Goal: Task Accomplishment & Management: Complete application form

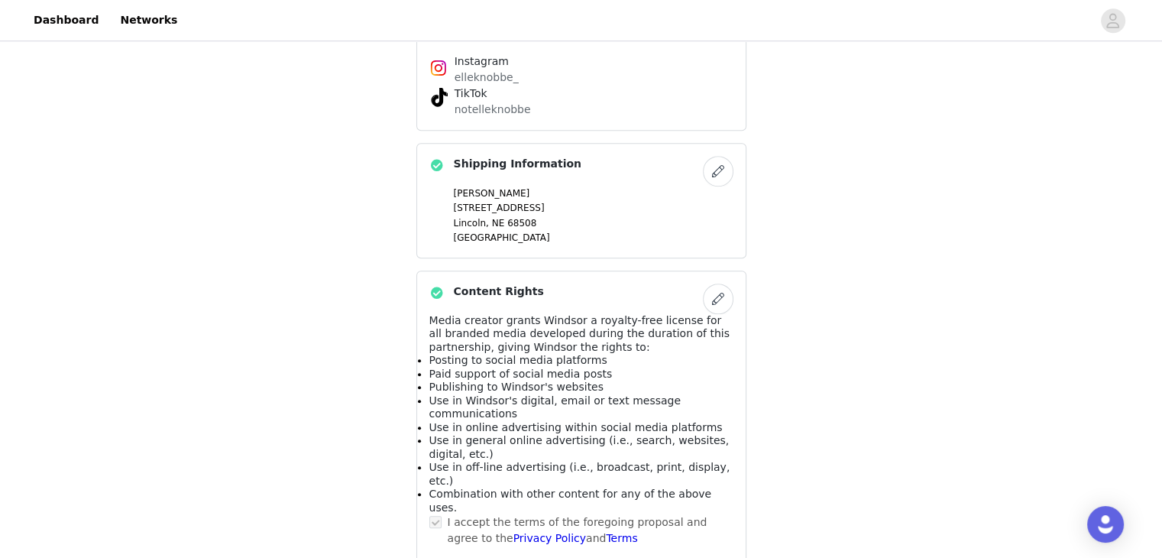
scroll to position [1201, 0]
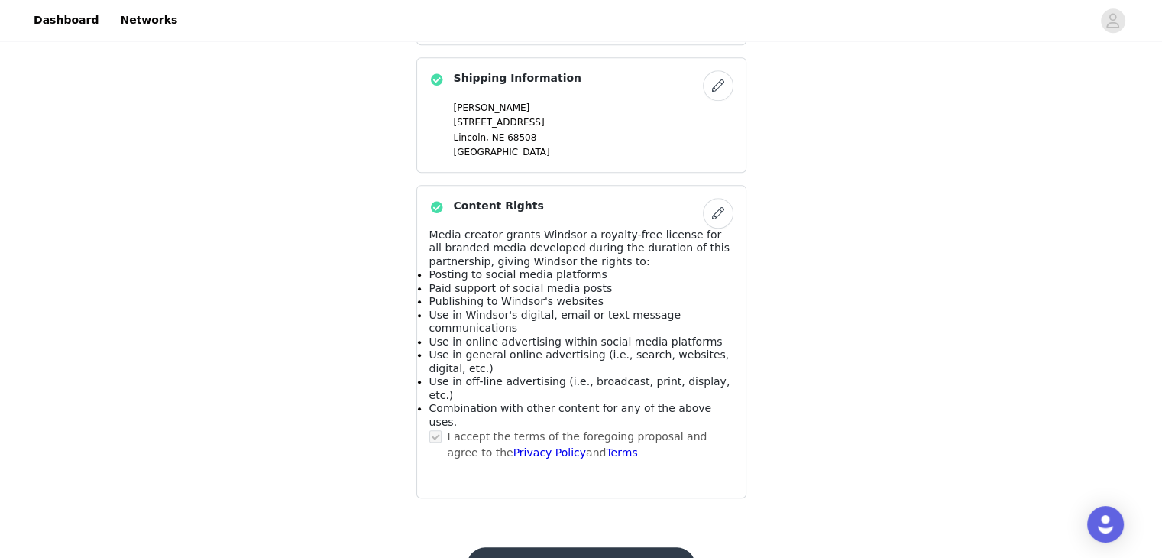
click at [620, 547] on button "Submit Proposal" at bounding box center [581, 565] width 228 height 37
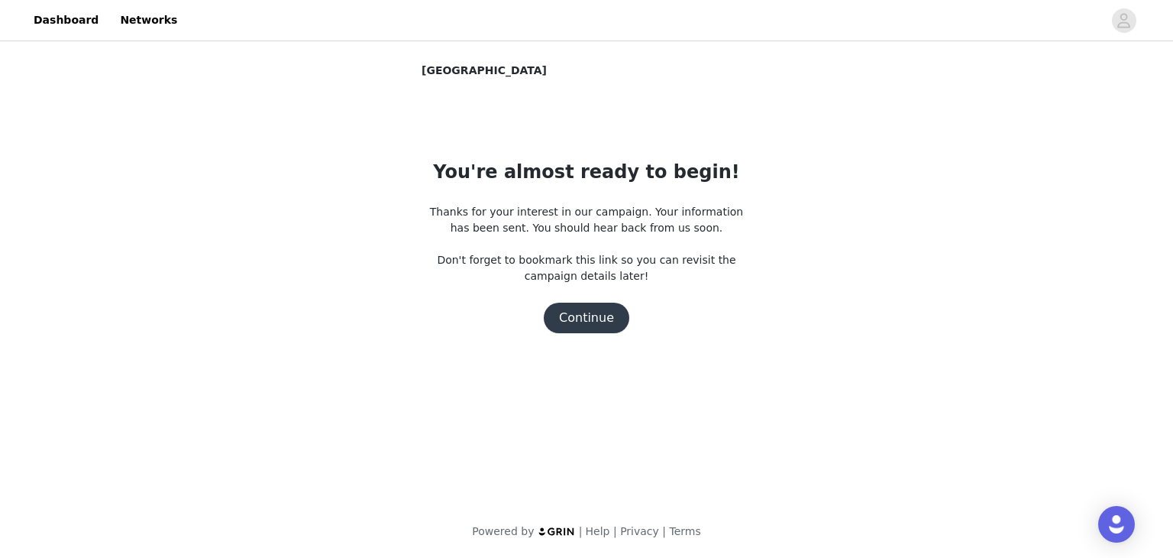
click at [581, 319] on button "Continue" at bounding box center [587, 318] width 86 height 31
